Goal: Task Accomplishment & Management: Complete application form

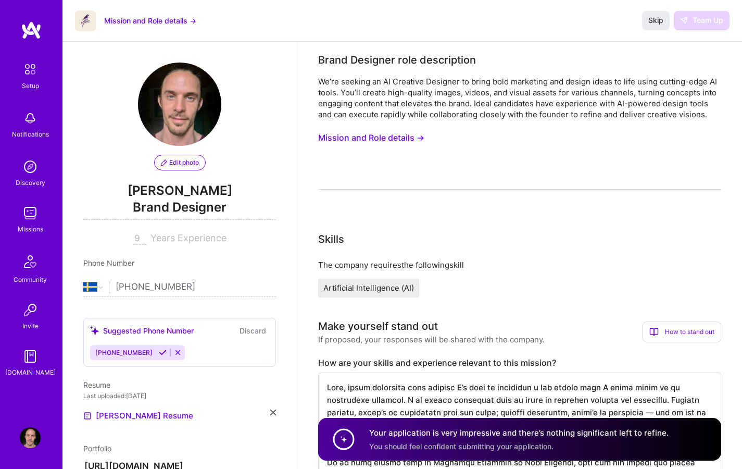
select select "SE"
click at [698, 22] on div "Skip Team Up" at bounding box center [685, 20] width 87 height 19
click at [700, 16] on div "Skip Team Up" at bounding box center [685, 20] width 87 height 19
click at [402, 96] on div "We’re seeking an AI Creative Designer to bring bold marketing and design ideas …" at bounding box center [519, 98] width 403 height 44
click at [154, 21] on button "Mission and Role details →" at bounding box center [150, 20] width 92 height 11
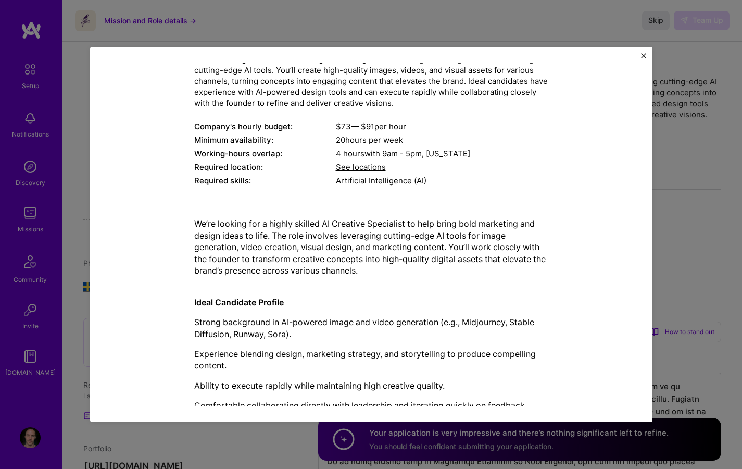
scroll to position [120, 0]
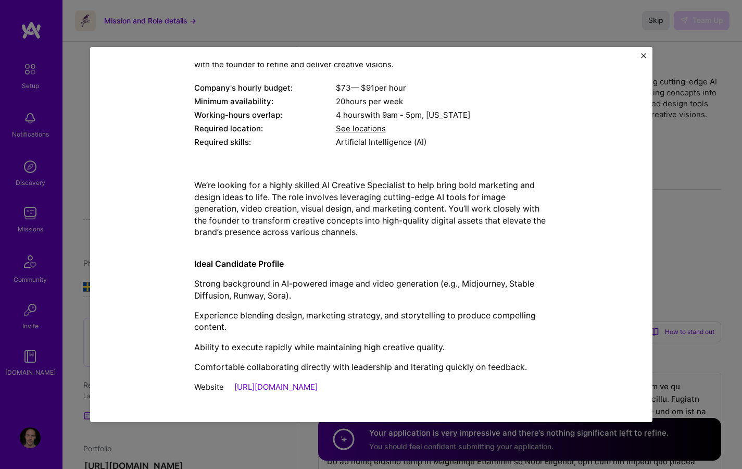
click at [455, 185] on p "We’re looking for a highly skilled AI Creative Specialist to help bring bold ma…" at bounding box center [371, 214] width 354 height 70
drag, startPoint x: 398, startPoint y: 317, endPoint x: 438, endPoint y: 317, distance: 39.6
click at [435, 316] on p "Experience blending design, marketing strategy, and storytelling to produce com…" at bounding box center [371, 320] width 354 height 23
drag, startPoint x: 540, startPoint y: 334, endPoint x: 561, endPoint y: 335, distance: 21.9
click at [540, 334] on div "We’re looking for a highly skilled AI Creative Specialist to help bring bold ma…" at bounding box center [371, 275] width 354 height 193
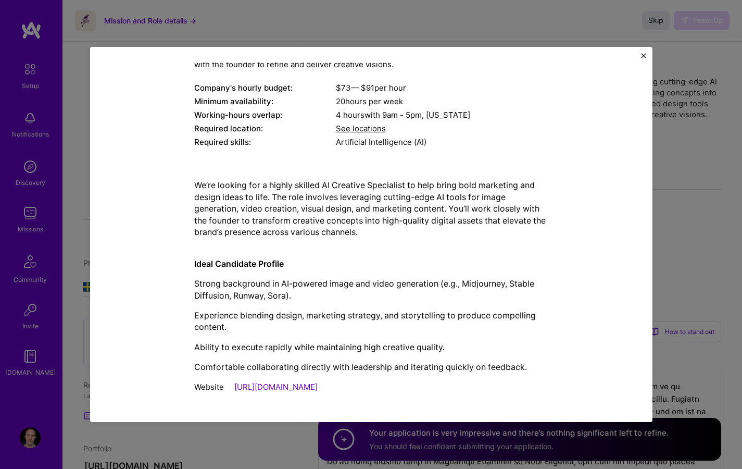
click at [643, 54] on img "Close" at bounding box center [643, 55] width 5 height 5
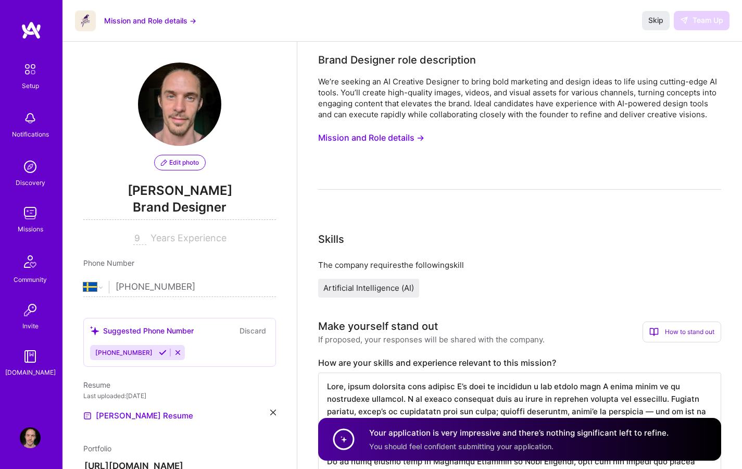
click at [595, 89] on div "We’re seeking an AI Creative Designer to bring bold marketing and design ideas …" at bounding box center [519, 98] width 403 height 44
click at [714, 20] on div "Skip Team Up" at bounding box center [685, 20] width 87 height 19
click at [591, 86] on div "We’re seeking an AI Creative Designer to bring bold marketing and design ideas …" at bounding box center [519, 98] width 403 height 44
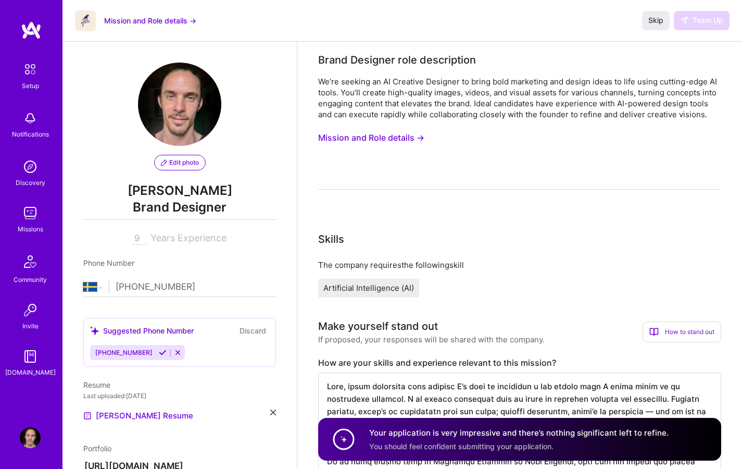
click at [377, 137] on button "Mission and Role details →" at bounding box center [371, 137] width 106 height 19
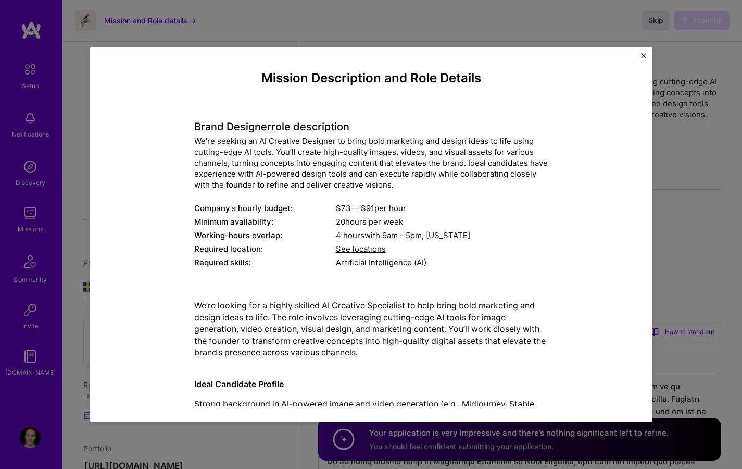
click at [641, 53] on img "Close" at bounding box center [643, 55] width 5 height 5
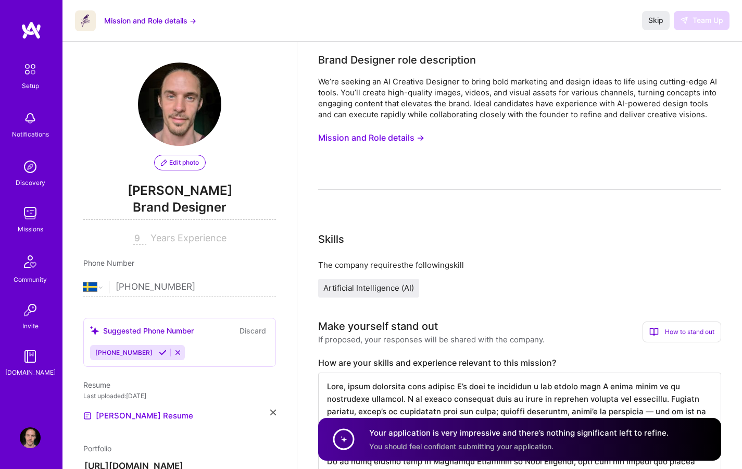
click at [641, 118] on div "We’re seeking an AI Creative Designer to bring bold marketing and design ideas …" at bounding box center [519, 98] width 403 height 44
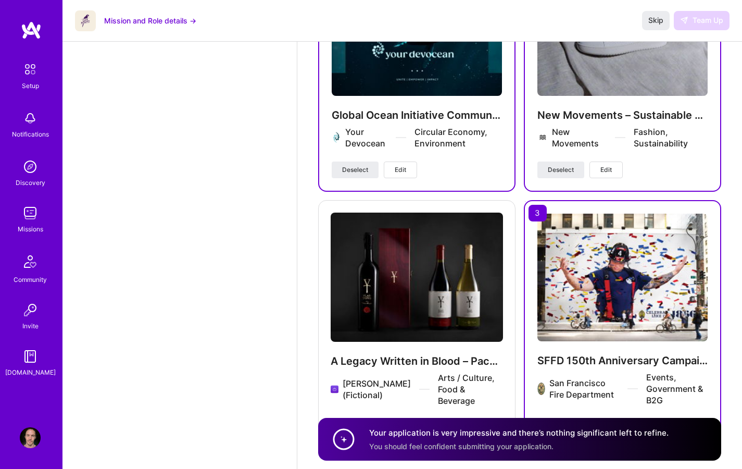
scroll to position [1948, 0]
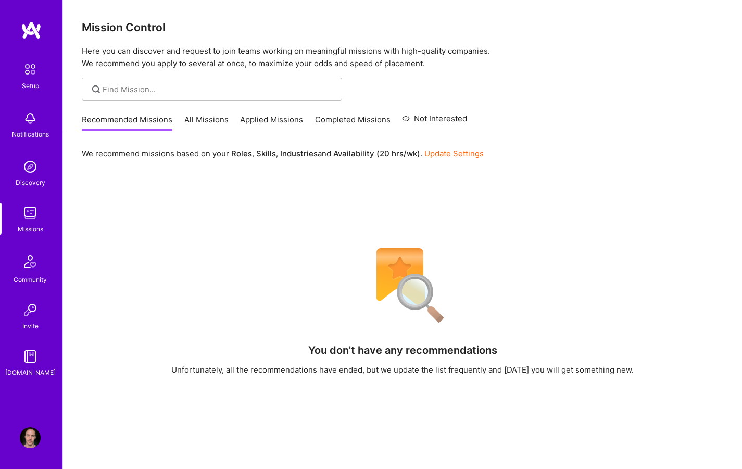
click at [268, 120] on link "Applied Missions" at bounding box center [271, 122] width 63 height 17
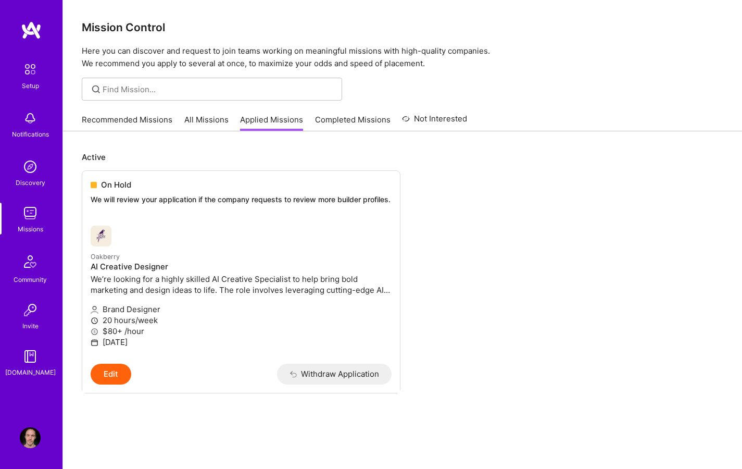
click at [475, 189] on ul "On Hold We will review your application if the company requests to review more …" at bounding box center [403, 297] width 642 height 254
click at [471, 207] on ul "On Hold We will review your application if the company requests to review more …" at bounding box center [403, 297] width 642 height 254
click at [474, 206] on ul "On Hold We will review your application if the company requests to review more …" at bounding box center [403, 297] width 642 height 254
click at [493, 212] on ul "On Hold We will review your application if the company requests to review more …" at bounding box center [403, 297] width 642 height 254
click at [108, 118] on link "Recommended Missions" at bounding box center [127, 122] width 91 height 17
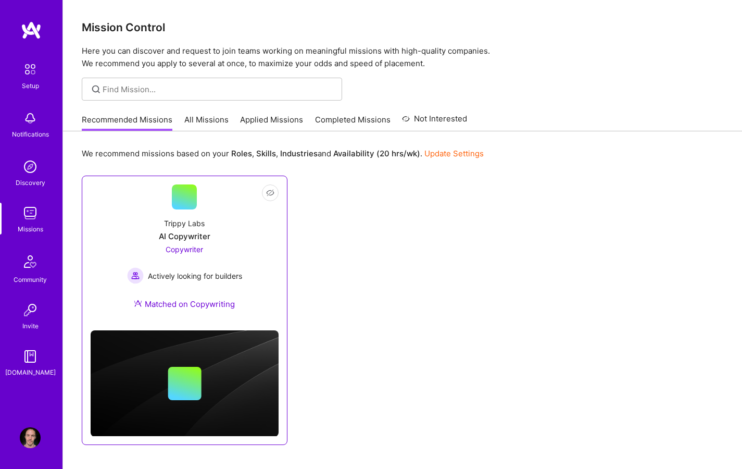
click at [206, 266] on div "Copywriter Actively looking for builders" at bounding box center [184, 264] width 115 height 40
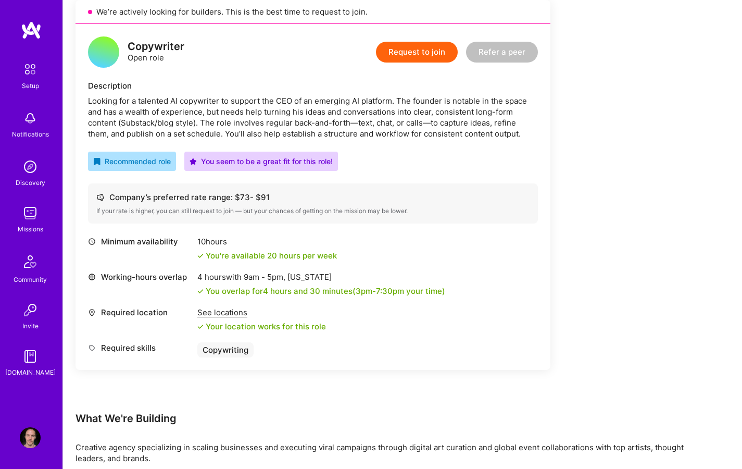
scroll to position [254, 0]
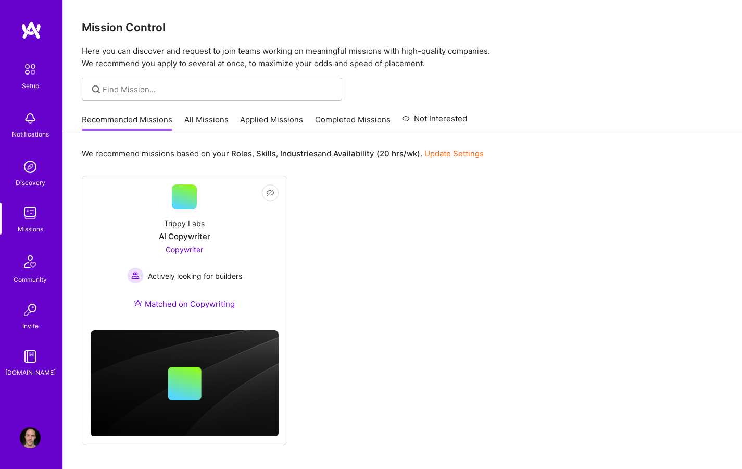
click at [332, 202] on div "Not Interested Trippy Labs AI Copywriter Copywriter Actively looking for builde…" at bounding box center [403, 309] width 642 height 269
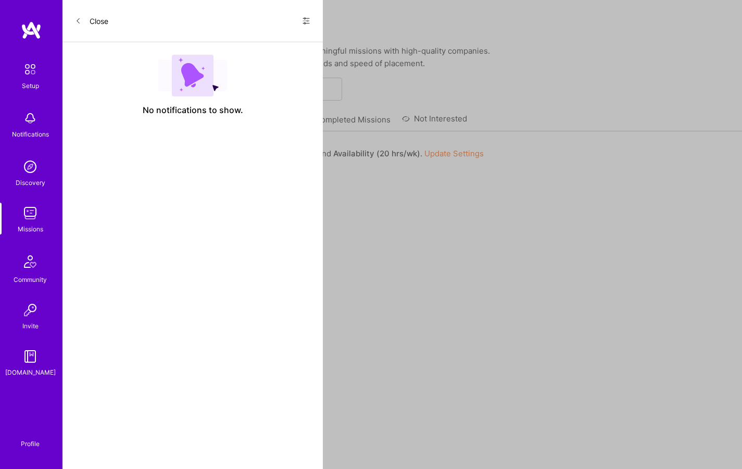
scroll to position [254, 0]
